Goal: Task Accomplishment & Management: Use online tool/utility

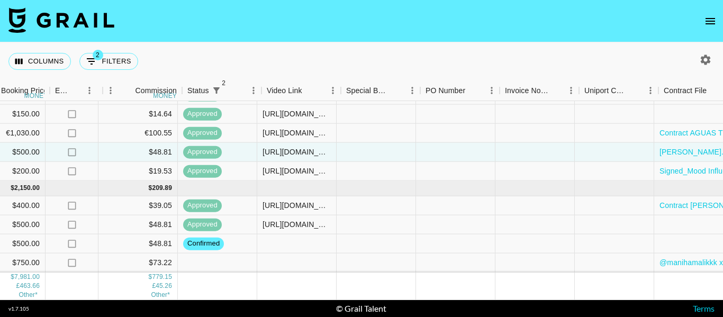
scroll to position [381, 739]
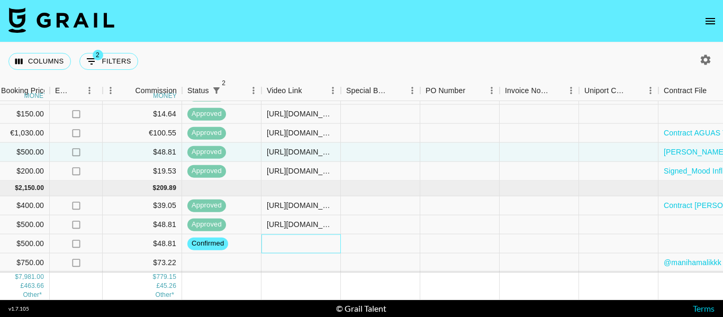
click at [294, 234] on div at bounding box center [300, 243] width 79 height 19
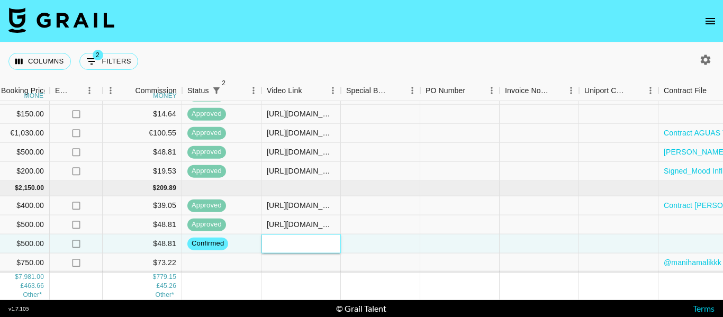
paste input "[URL][DOMAIN_NAME]"
type input "[URL][DOMAIN_NAME]"
click at [403, 244] on div at bounding box center [380, 243] width 79 height 19
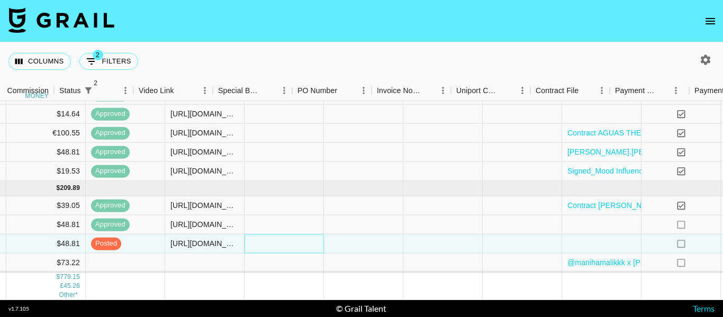
scroll to position [381, 1042]
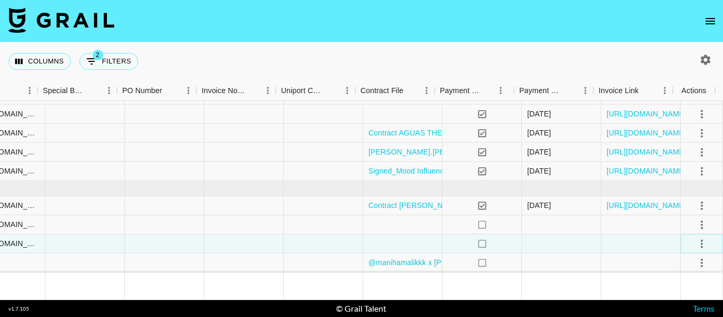
click at [695, 239] on icon "select merge strategy" at bounding box center [701, 243] width 13 height 13
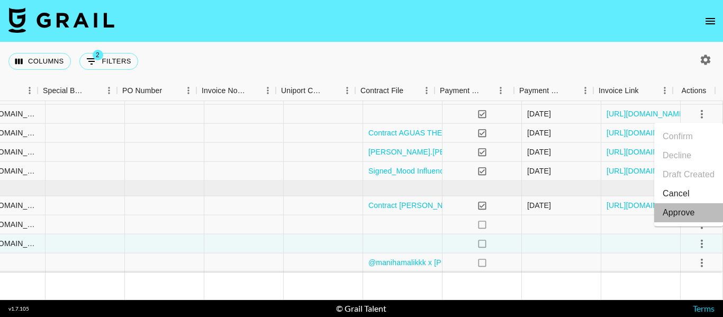
click at [677, 216] on div "Approve" at bounding box center [678, 212] width 32 height 13
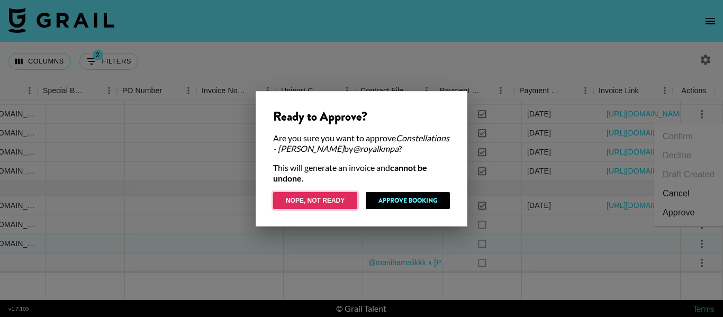
click at [343, 199] on button "Nope, Not Ready" at bounding box center [315, 200] width 84 height 17
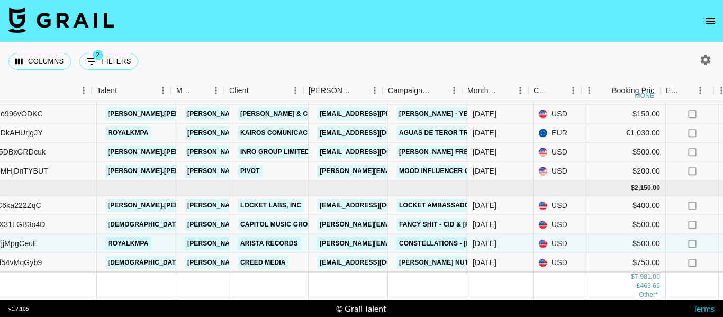
scroll to position [381, 115]
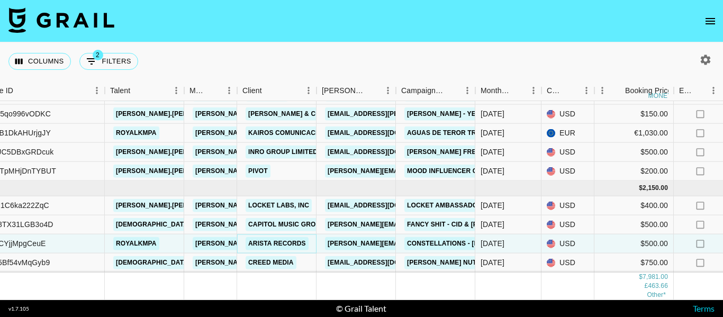
click at [271, 237] on link "Arista Records" at bounding box center [276, 243] width 63 height 13
click at [371, 237] on link "[PERSON_NAME][EMAIL_ADDRESS][PERSON_NAME][DOMAIN_NAME]" at bounding box center [438, 243] width 227 height 13
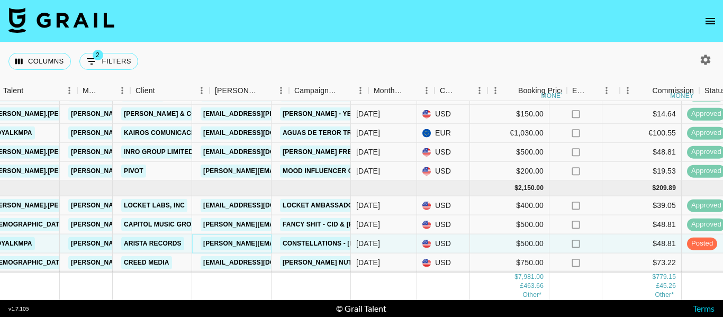
scroll to position [381, 222]
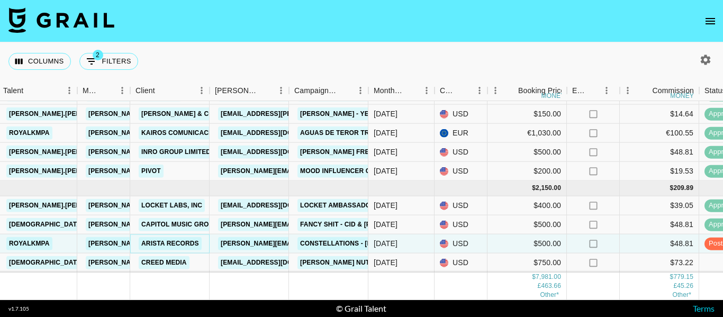
click at [187, 237] on link "Arista Records" at bounding box center [170, 243] width 63 height 13
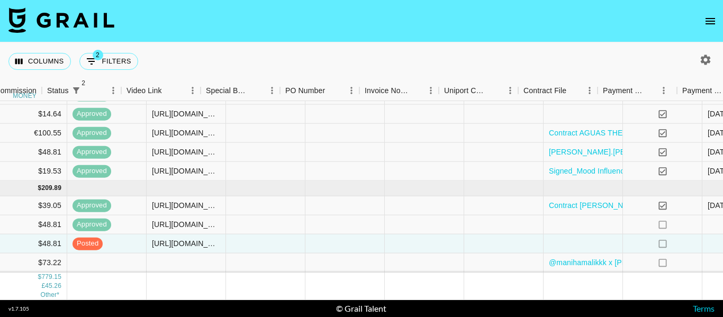
scroll to position [381, 1042]
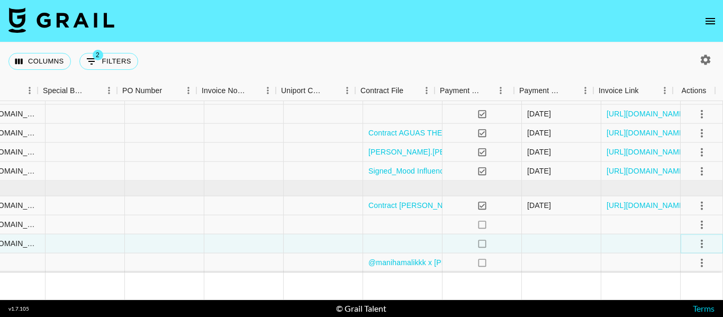
click at [695, 237] on icon "select merge strategy" at bounding box center [701, 243] width 13 height 13
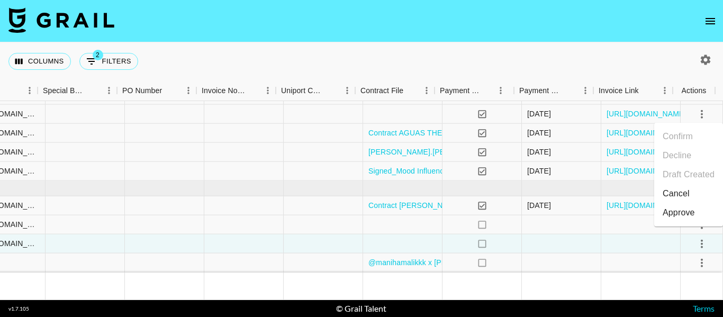
click at [676, 218] on div "Approve" at bounding box center [678, 212] width 32 height 13
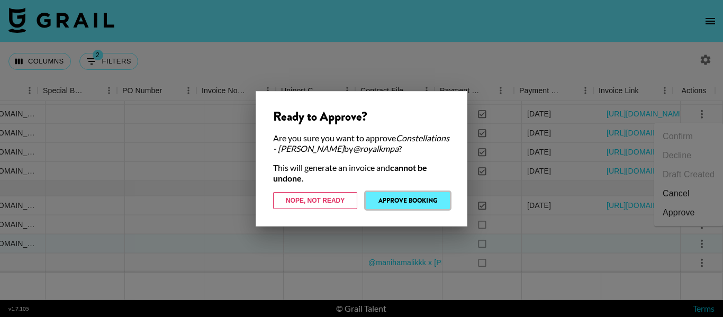
click at [425, 193] on button "Approve Booking" at bounding box center [408, 200] width 84 height 17
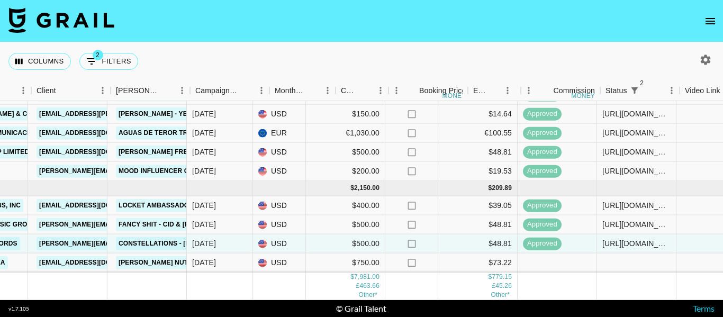
scroll to position [381, 321]
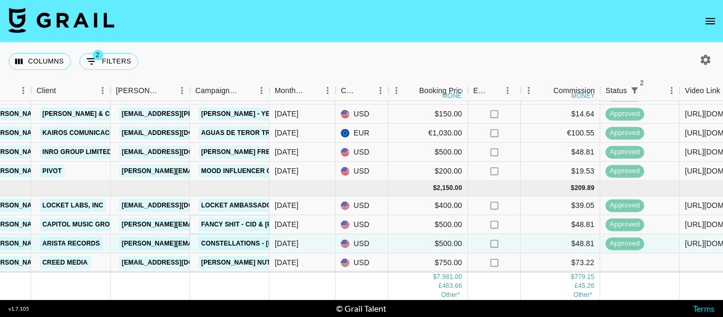
click at [242, 218] on link "Fancy Shit - CID & [PERSON_NAME]" at bounding box center [259, 224] width 123 height 13
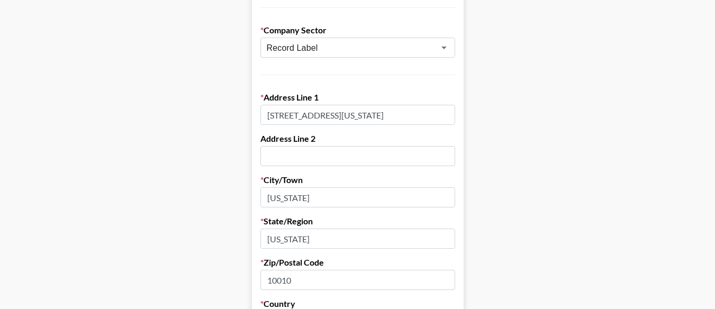
scroll to position [212, 0]
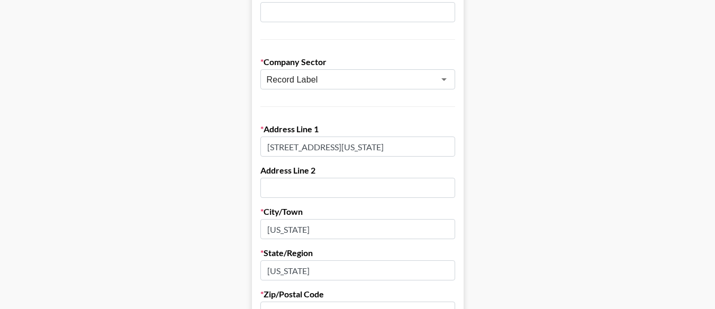
click at [348, 148] on input "[STREET_ADDRESS][US_STATE]" at bounding box center [357, 146] width 195 height 20
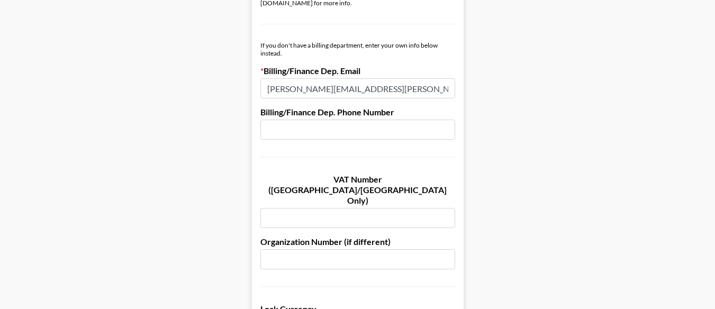
scroll to position [479, 0]
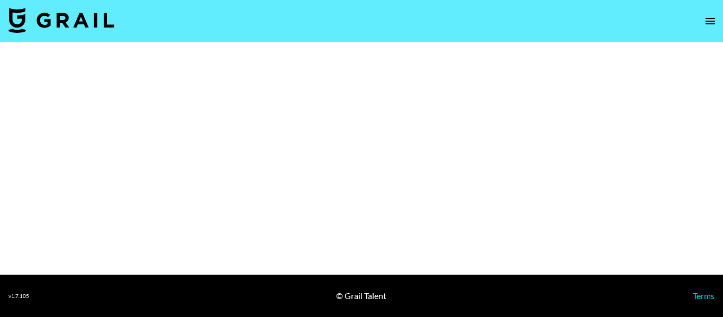
select select "Song"
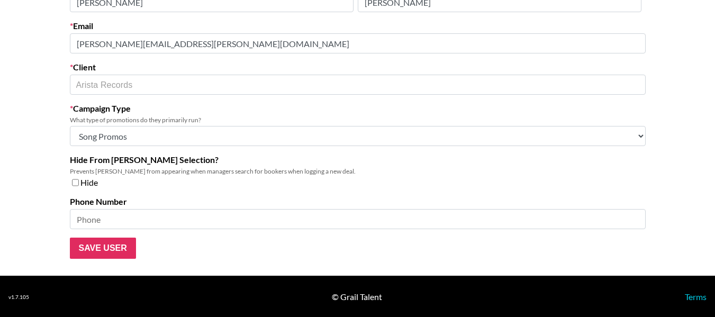
scroll to position [81, 0]
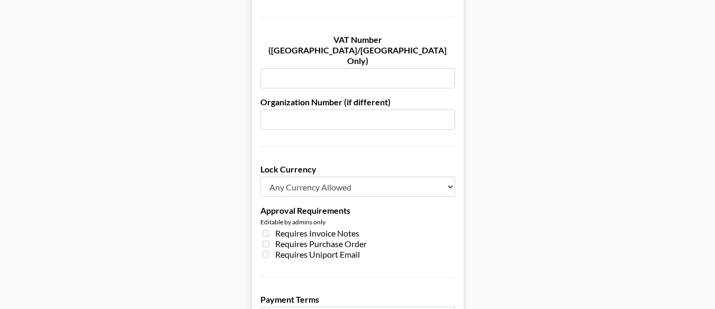
scroll to position [741, 0]
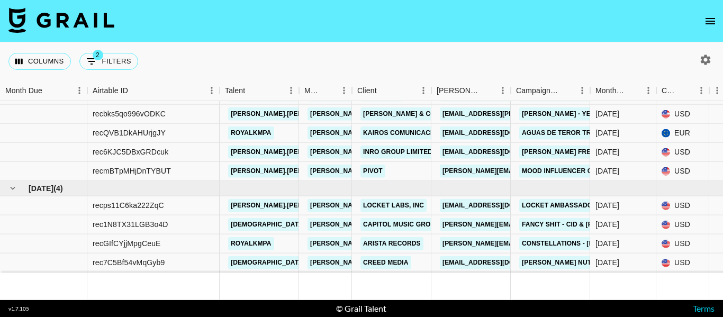
scroll to position [381, 0]
